Goal: Task Accomplishment & Management: Complete application form

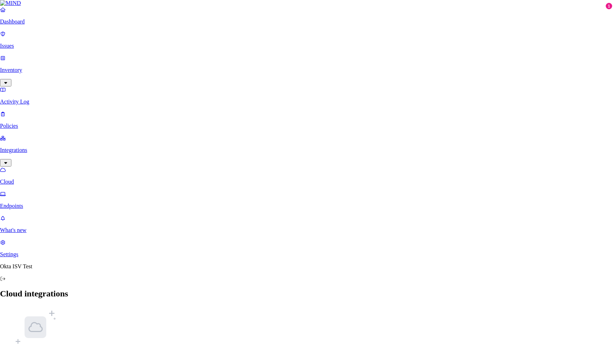
type input "OKTA_OIN_TEST"
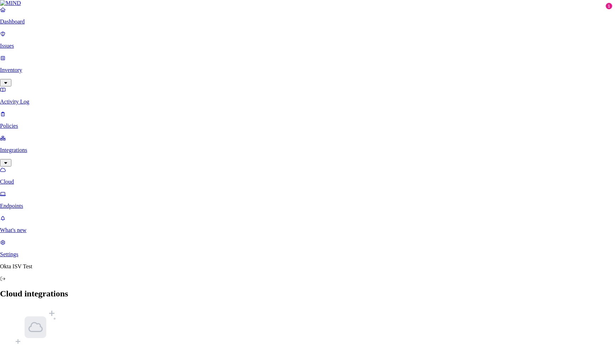
paste input "0oa8qyjg5mILf07SF0g7"
type input "0oa8qyjg5mILf07SF0g7"
paste input "5_d9Vl3emSt0EKCgOMhf-fk-wTWMRb8BODuW8jLxEdT5V0i7SLhTbN70R7x71SP6"
type input "5_d9Vl3emSt0EKCgOMhf-fk-wTWMRb8BODuW8jLxEdT5V0i7SLhTbN70R7x71SP6"
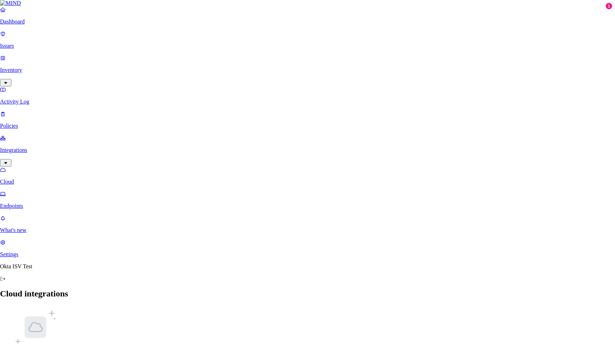
paste input "[URL][DOMAIN_NAME]"
type input "[URL][DOMAIN_NAME]"
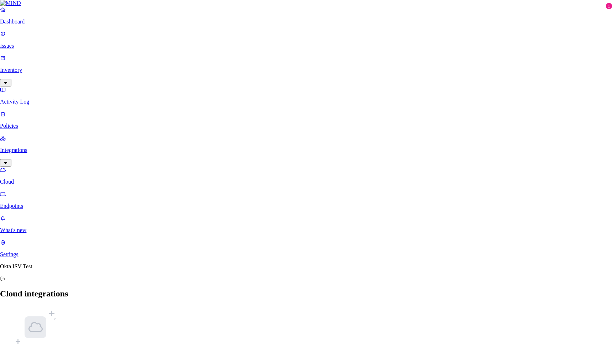
paste input "j-6pcdn12kTgWsqGBLpRuoEesHCsp65F9GK2cbHZ5Pph7hqGNbnwA-PCsvAR5kkV"
type input "j-6pcdn12kTgWsqGBLpRuoEesHCsp65F9GK2cbHZ5Pph7hqGNbnwA-PCsvAR5kkV"
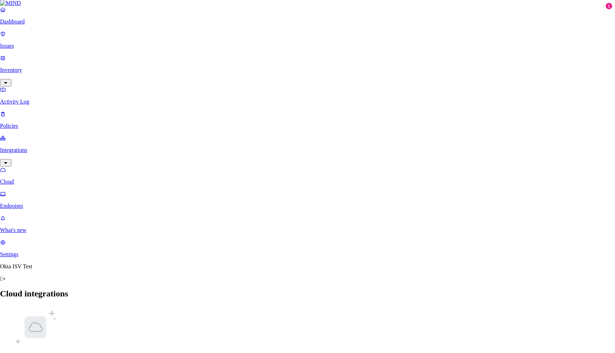
paste input "t6x8yweq6KnMRH4x"
type input "0oat6x8yweq6KnMRH4x7"
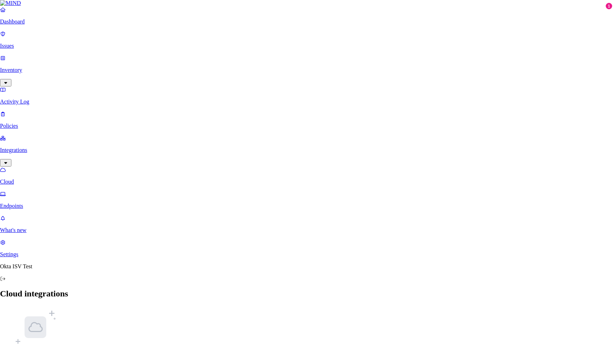
paste input "kta-[PERSON_NAME]-test11.okta"
type input "[URL][DOMAIN_NAME][PERSON_NAME]"
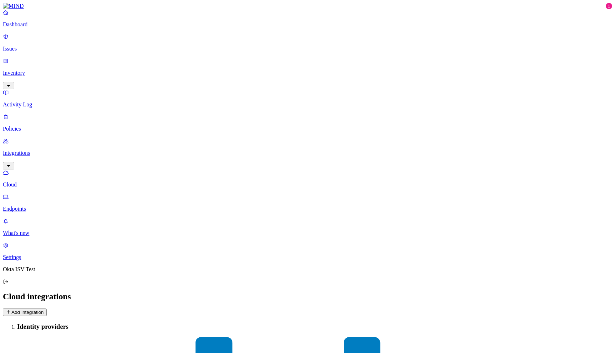
click at [26, 70] on p "Inventory" at bounding box center [308, 73] width 610 height 6
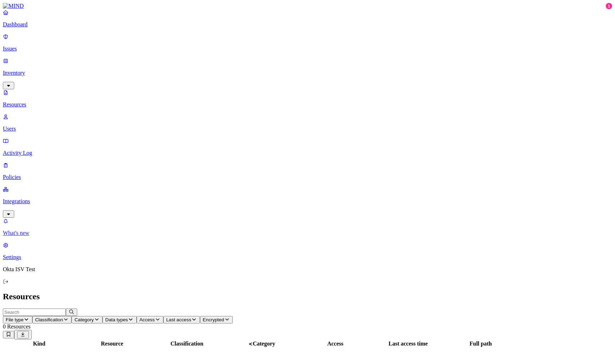
click at [48, 236] on p "What's new" at bounding box center [308, 233] width 610 height 6
click at [31, 126] on p "Users" at bounding box center [308, 129] width 610 height 6
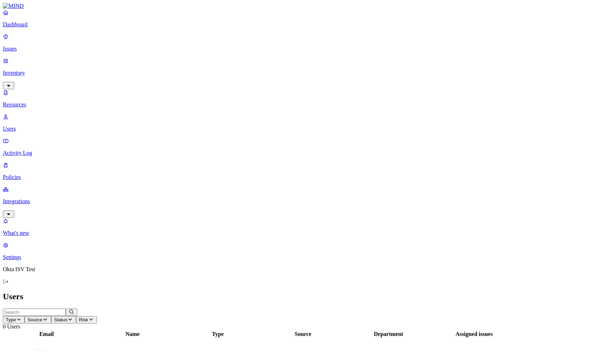
click at [16, 317] on span "Type" at bounding box center [11, 319] width 10 height 5
click at [170, 49] on span "Internal" at bounding box center [167, 51] width 18 height 6
click at [35, 317] on span "Type: Internal" at bounding box center [20, 319] width 29 height 5
click at [158, 38] on div "All" at bounding box center [158, 39] width 0 height 6
click at [23, 46] on p "Issues" at bounding box center [308, 49] width 610 height 6
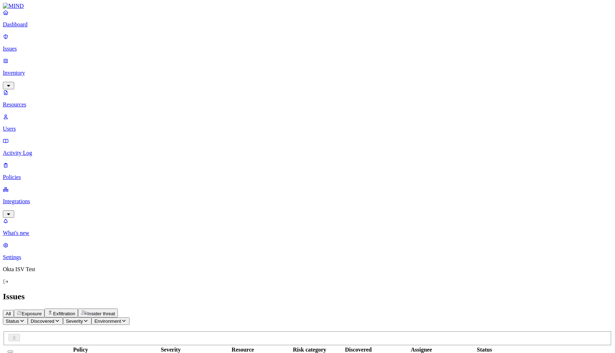
click at [30, 28] on p "Dashboard" at bounding box center [308, 24] width 610 height 6
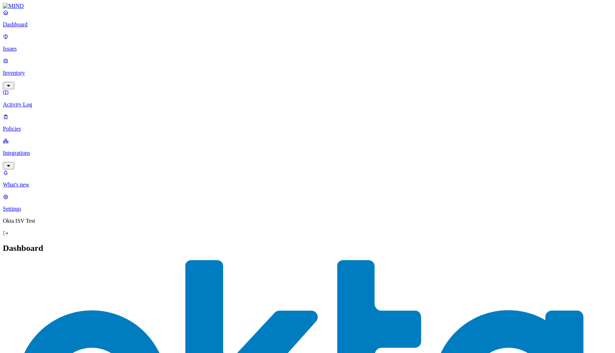
click at [22, 150] on p "Integrations" at bounding box center [308, 153] width 610 height 6
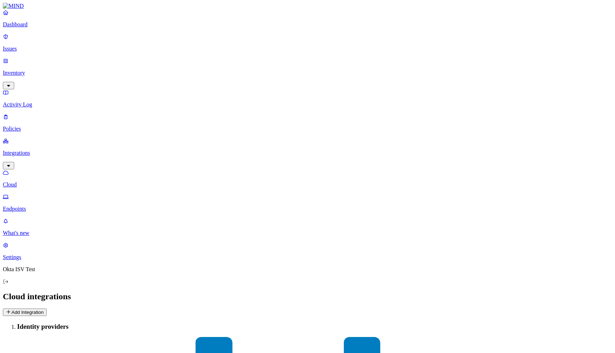
click at [36, 206] on p "Endpoints" at bounding box center [308, 209] width 610 height 6
